Goal: Check status: Check status

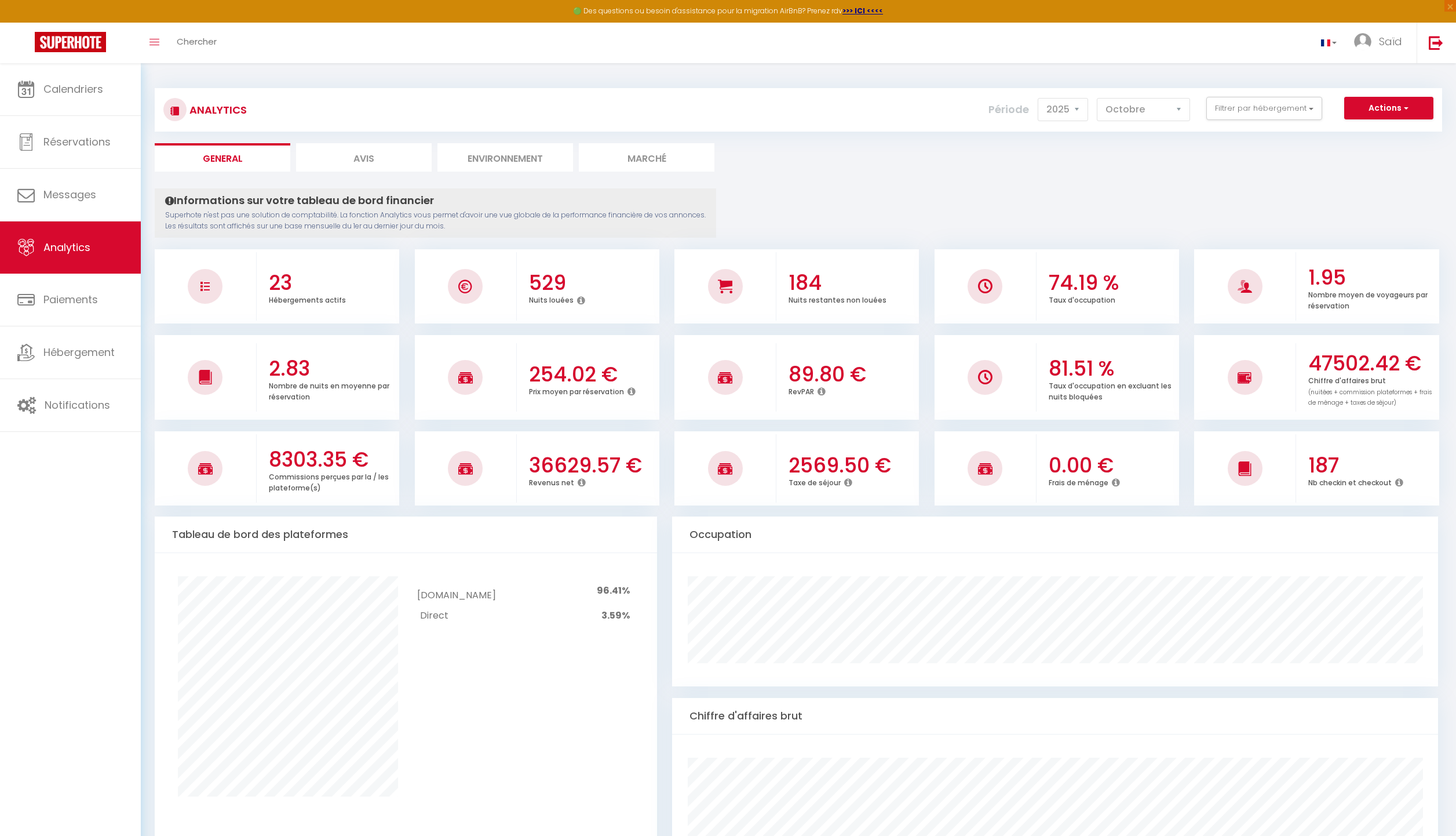
select select "2025"
select select "10"
click at [70, 79] on link "Calendriers" at bounding box center [70, 89] width 141 height 52
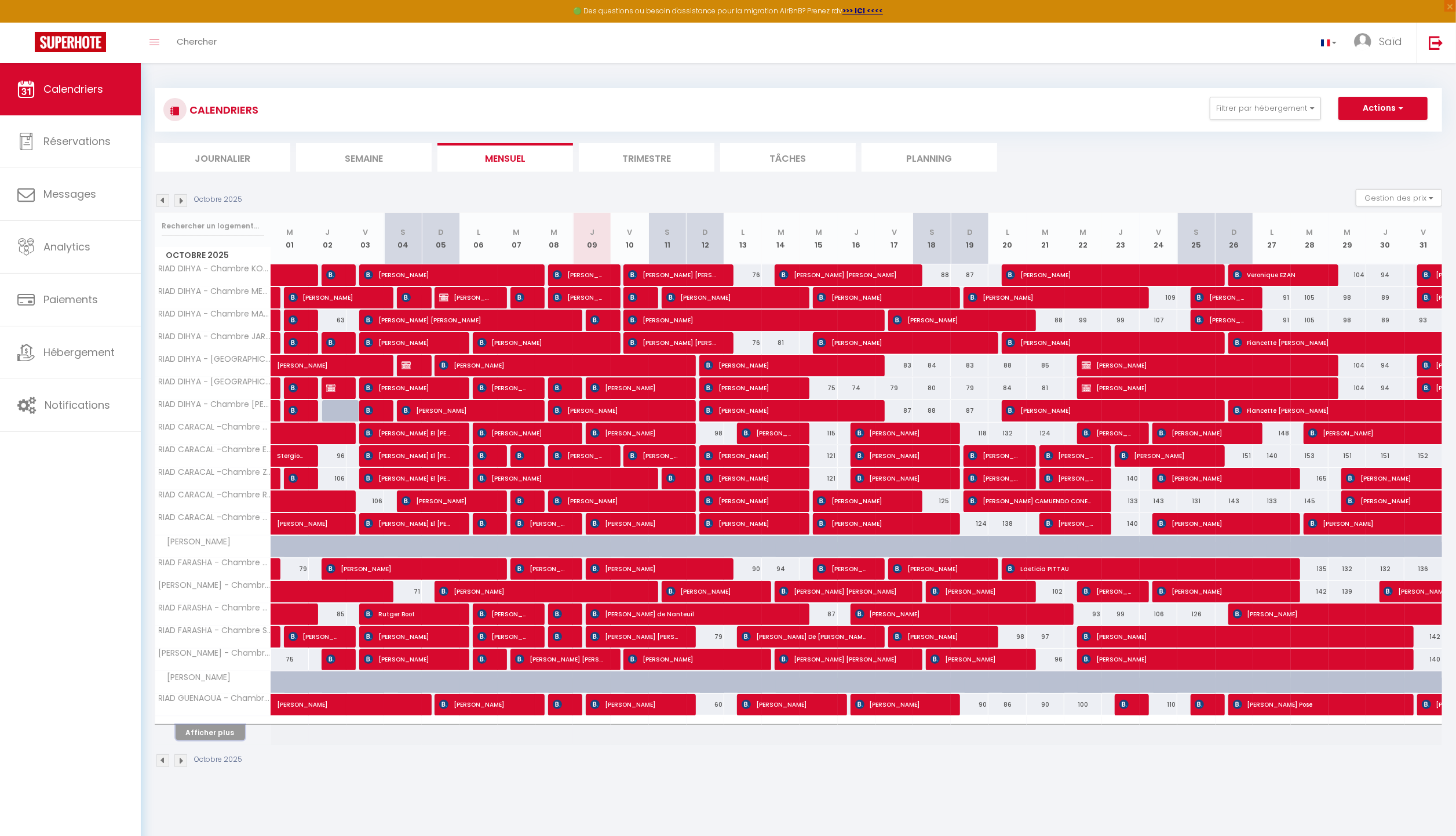
click at [222, 736] on button "Afficher plus" at bounding box center [210, 732] width 70 height 15
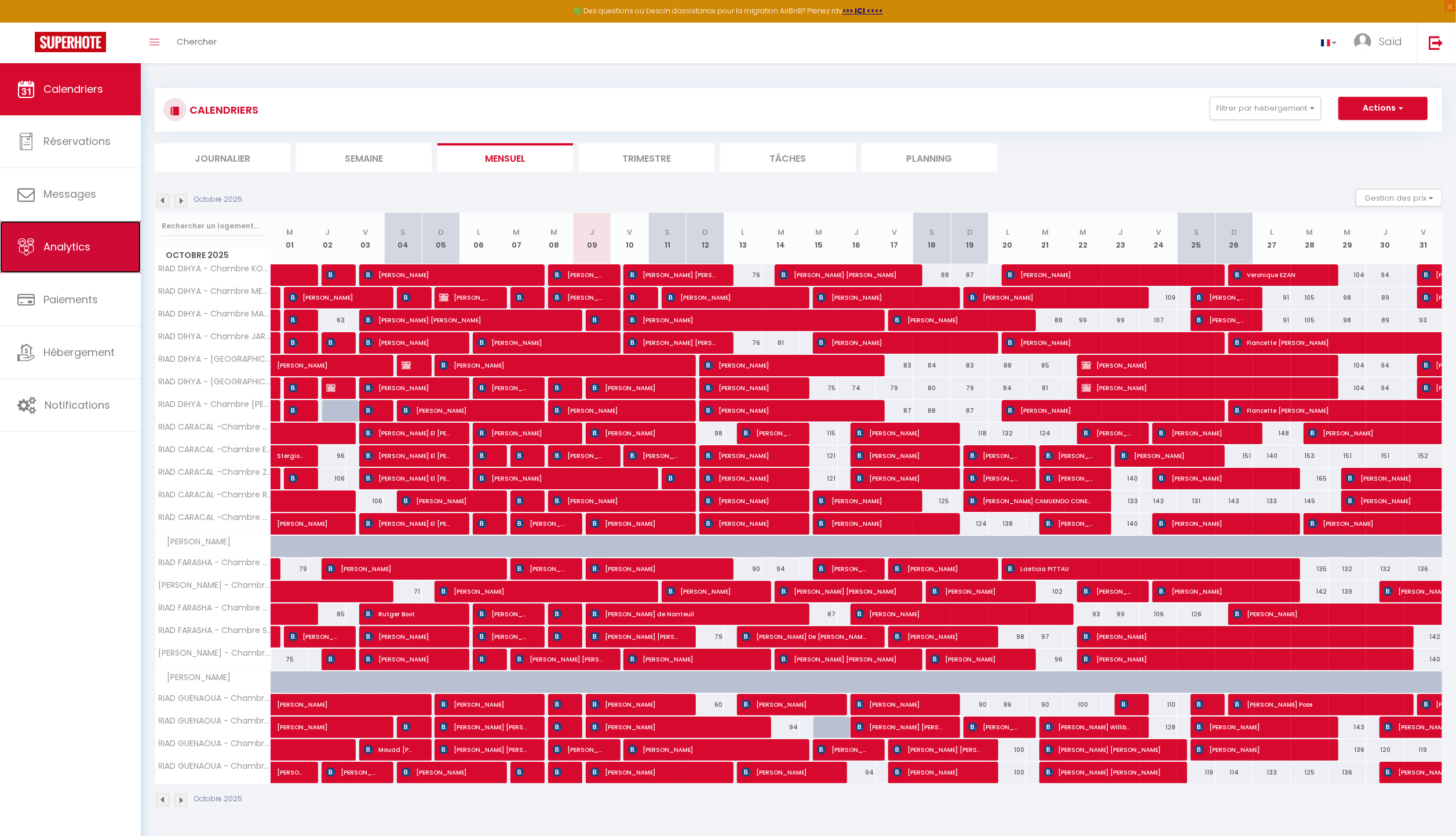
click at [117, 253] on link "Analytics" at bounding box center [70, 247] width 141 height 52
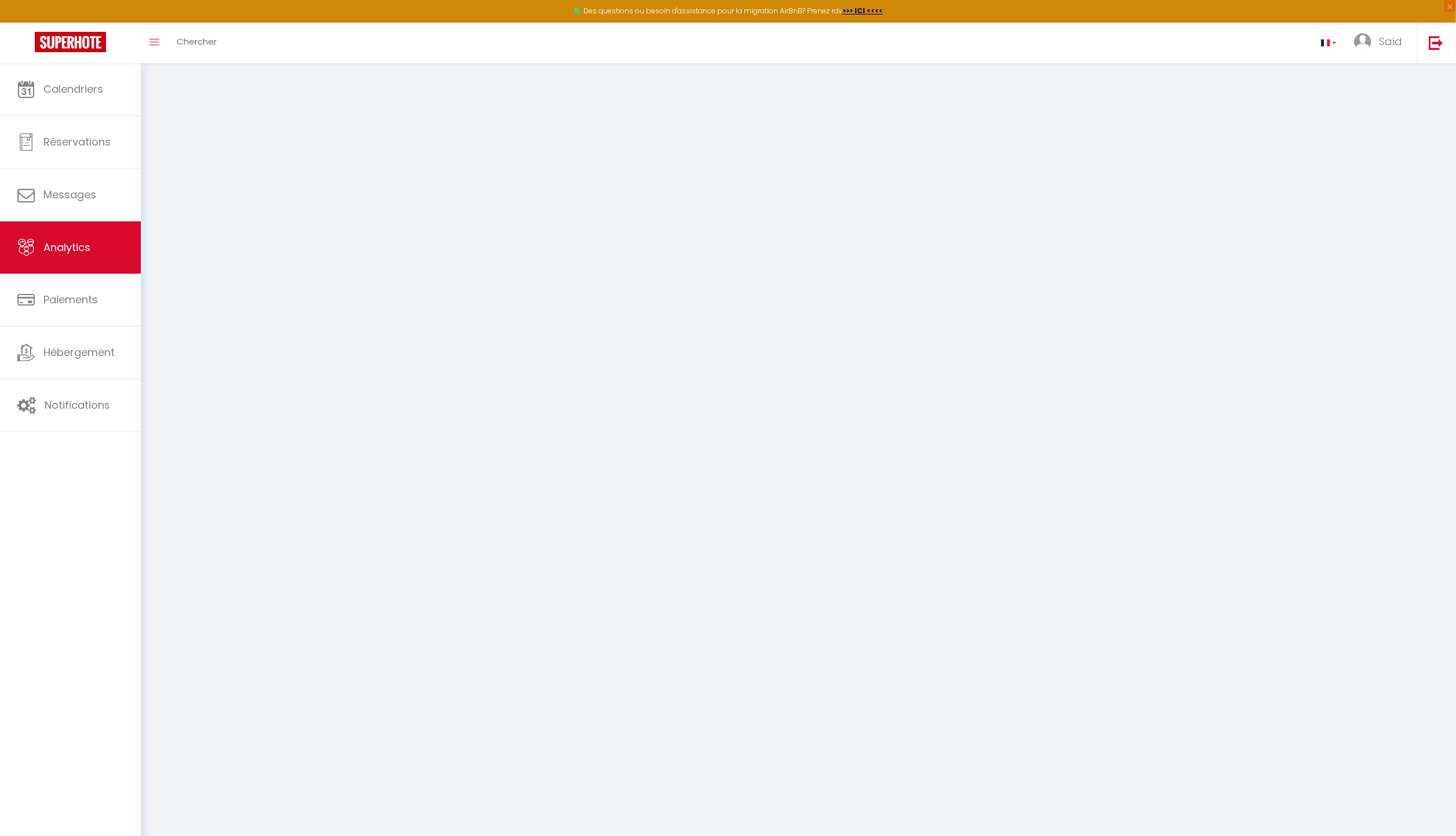
select select "2025"
select select "10"
